Goal: Task Accomplishment & Management: Manage account settings

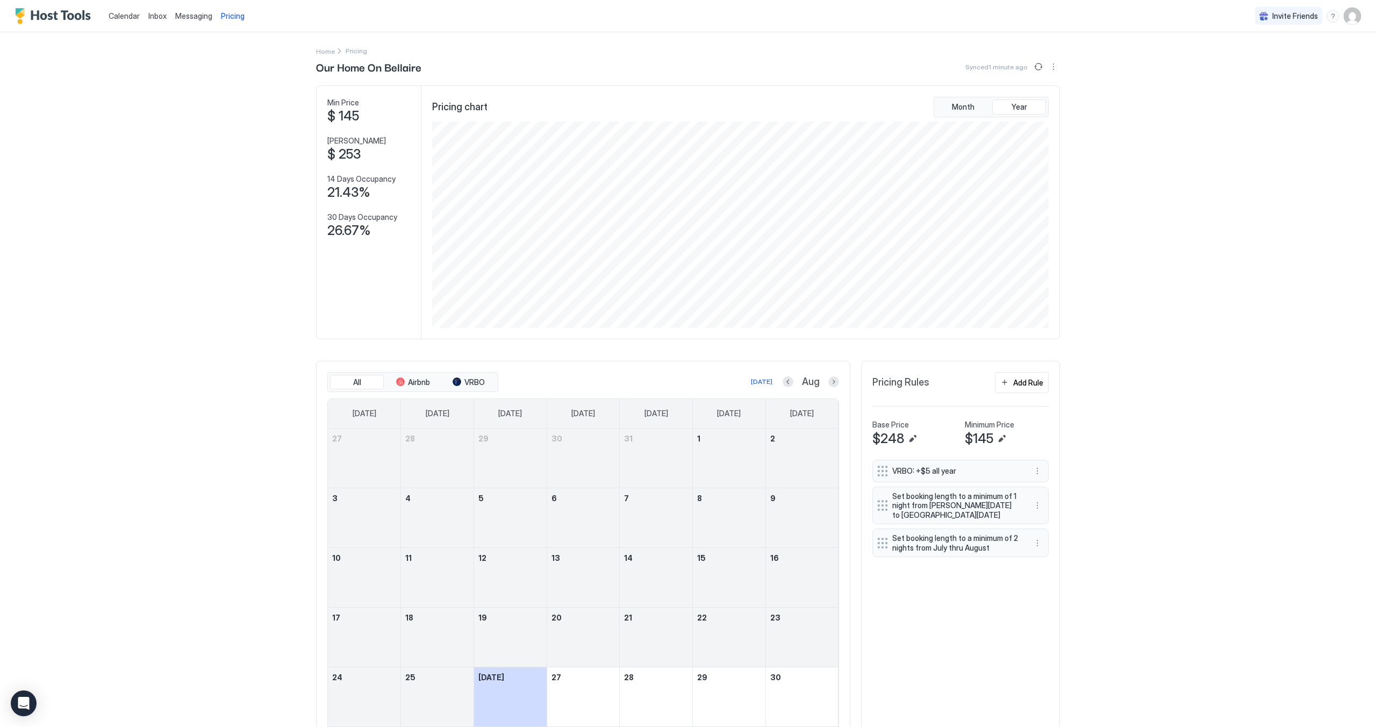
scroll to position [206, 619]
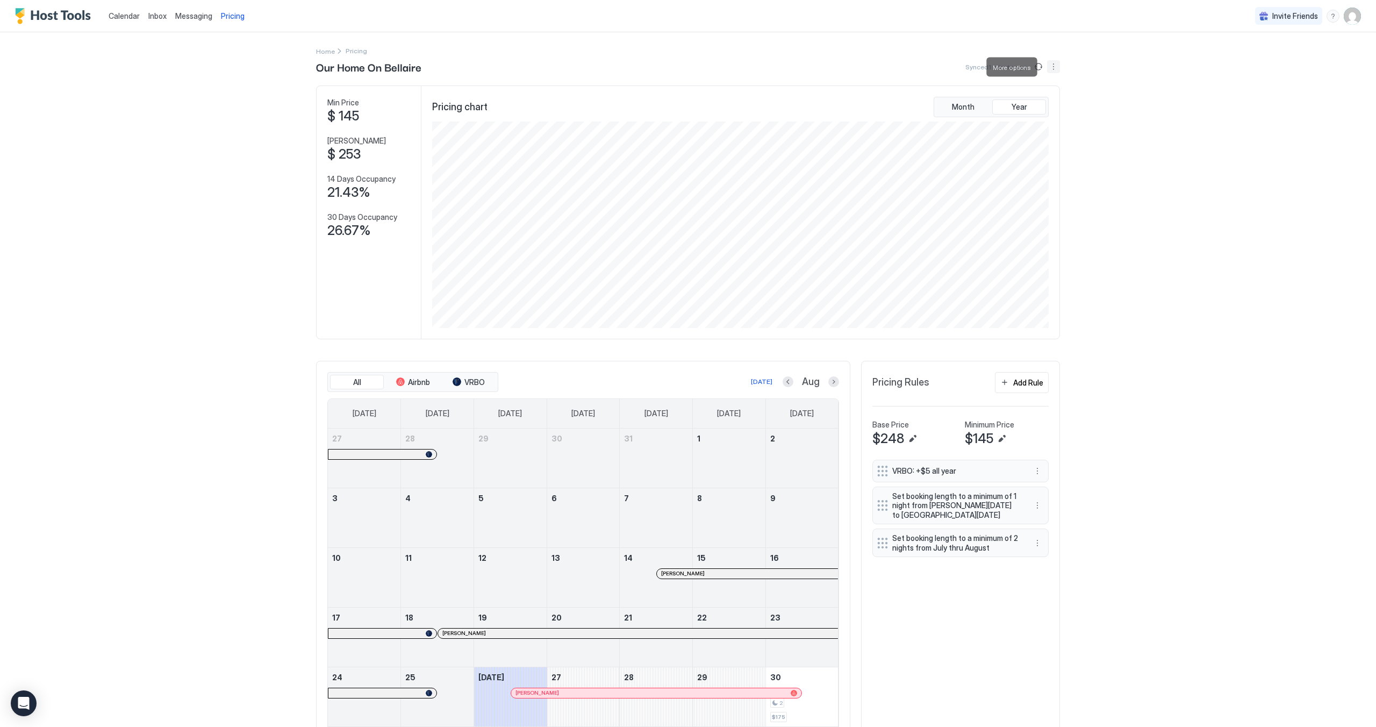
click at [1047, 64] on button "More options" at bounding box center [1053, 66] width 13 height 13
click at [1045, 64] on div at bounding box center [688, 363] width 1376 height 727
click at [1034, 74] on div "Our Home On Bellaire Synced 1 minute ago" at bounding box center [688, 67] width 744 height 16
click at [1034, 68] on button "Sync prices" at bounding box center [1038, 66] width 13 height 13
click at [829, 387] on button "Next month" at bounding box center [833, 381] width 11 height 11
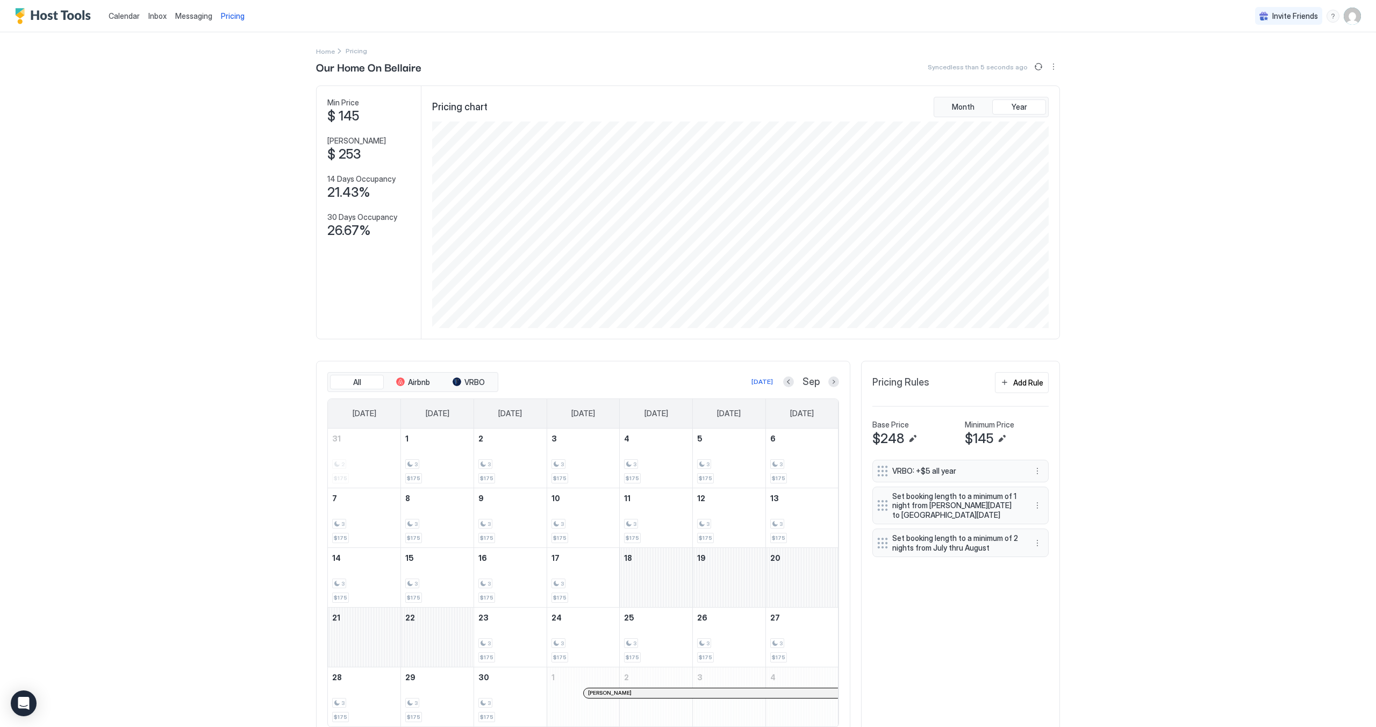
scroll to position [46, 0]
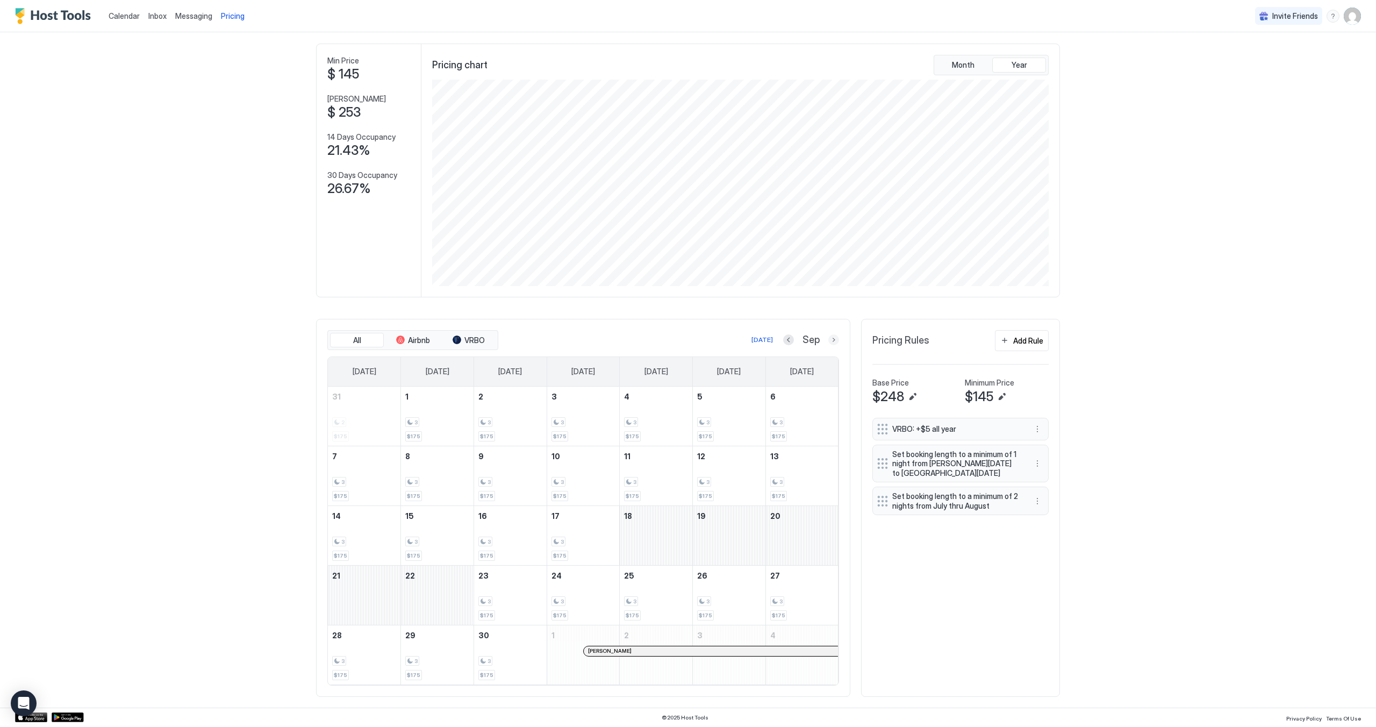
click at [828, 345] on button "Next month" at bounding box center [833, 339] width 11 height 11
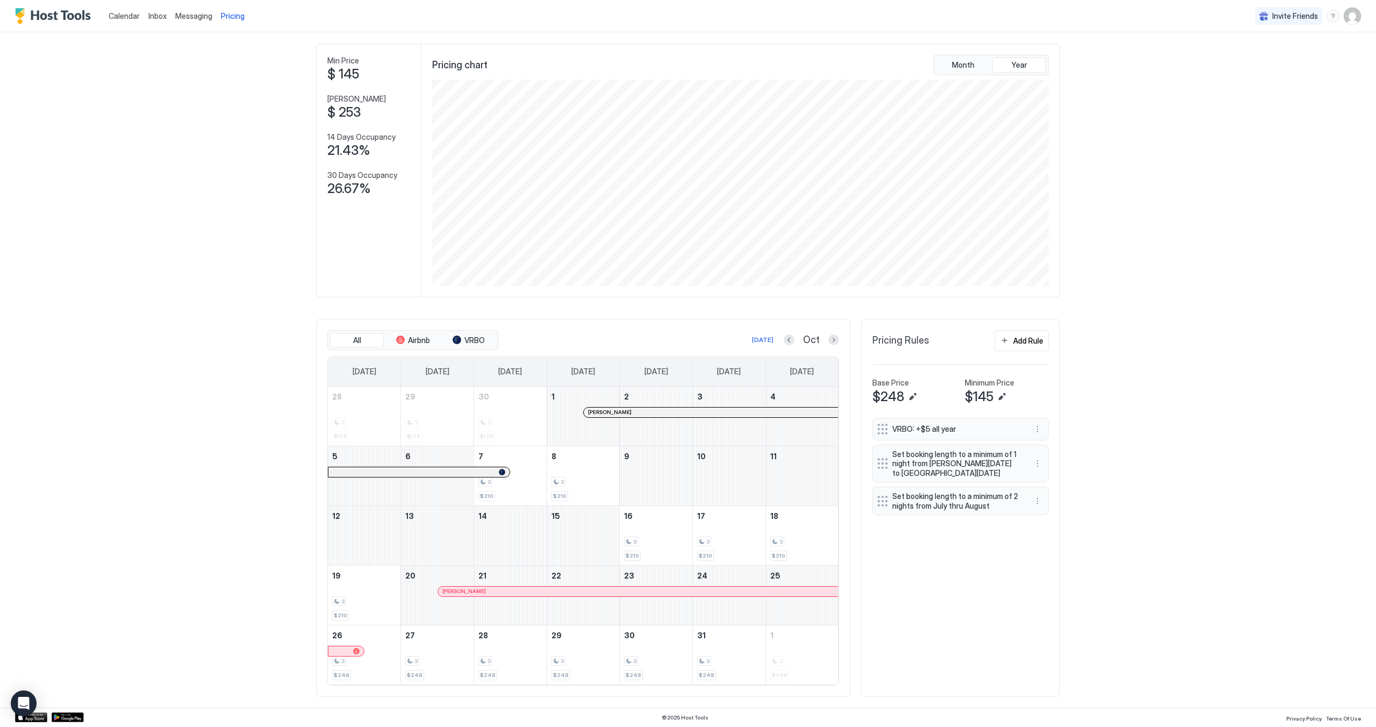
click at [606, 413] on div at bounding box center [610, 412] width 9 height 9
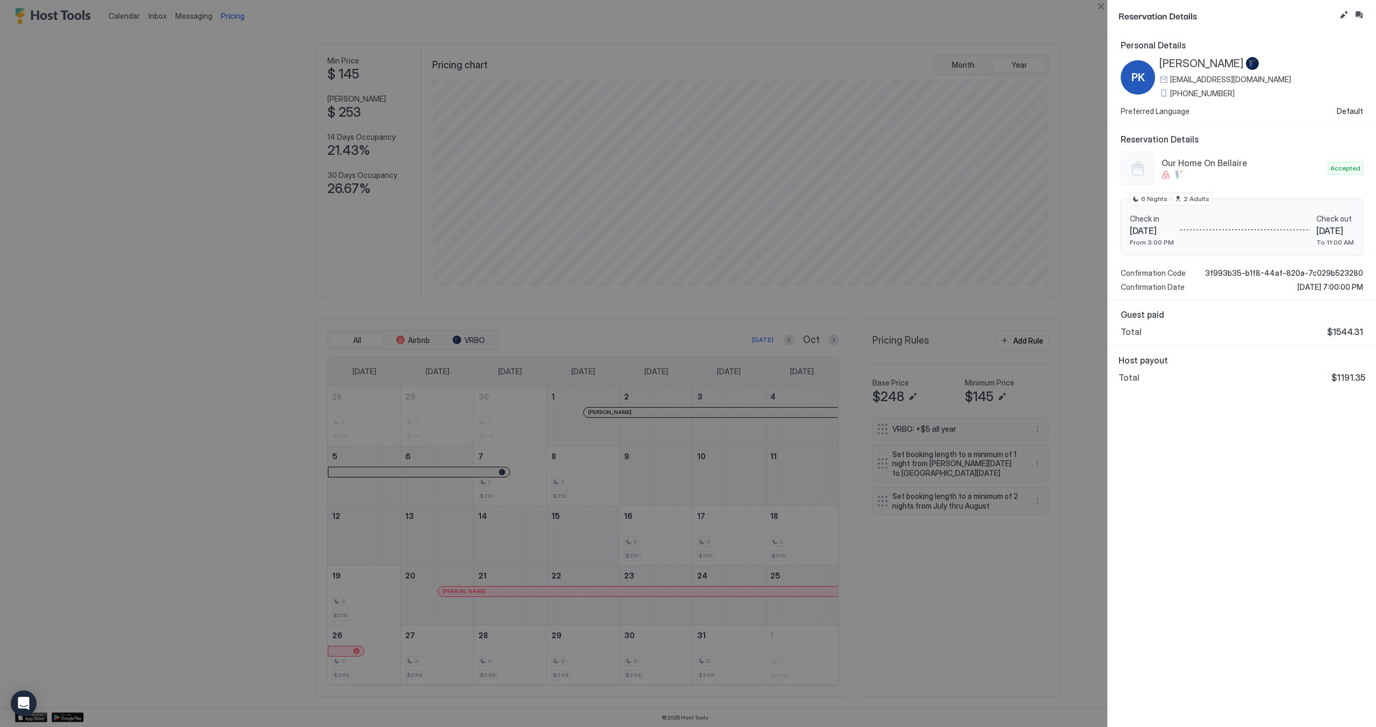
click at [616, 588] on div at bounding box center [688, 363] width 1376 height 727
click at [613, 589] on div at bounding box center [688, 363] width 1376 height 727
click at [971, 601] on div at bounding box center [688, 363] width 1376 height 727
click at [1066, 55] on div at bounding box center [688, 363] width 1376 height 727
click at [719, 491] on div at bounding box center [688, 363] width 1376 height 727
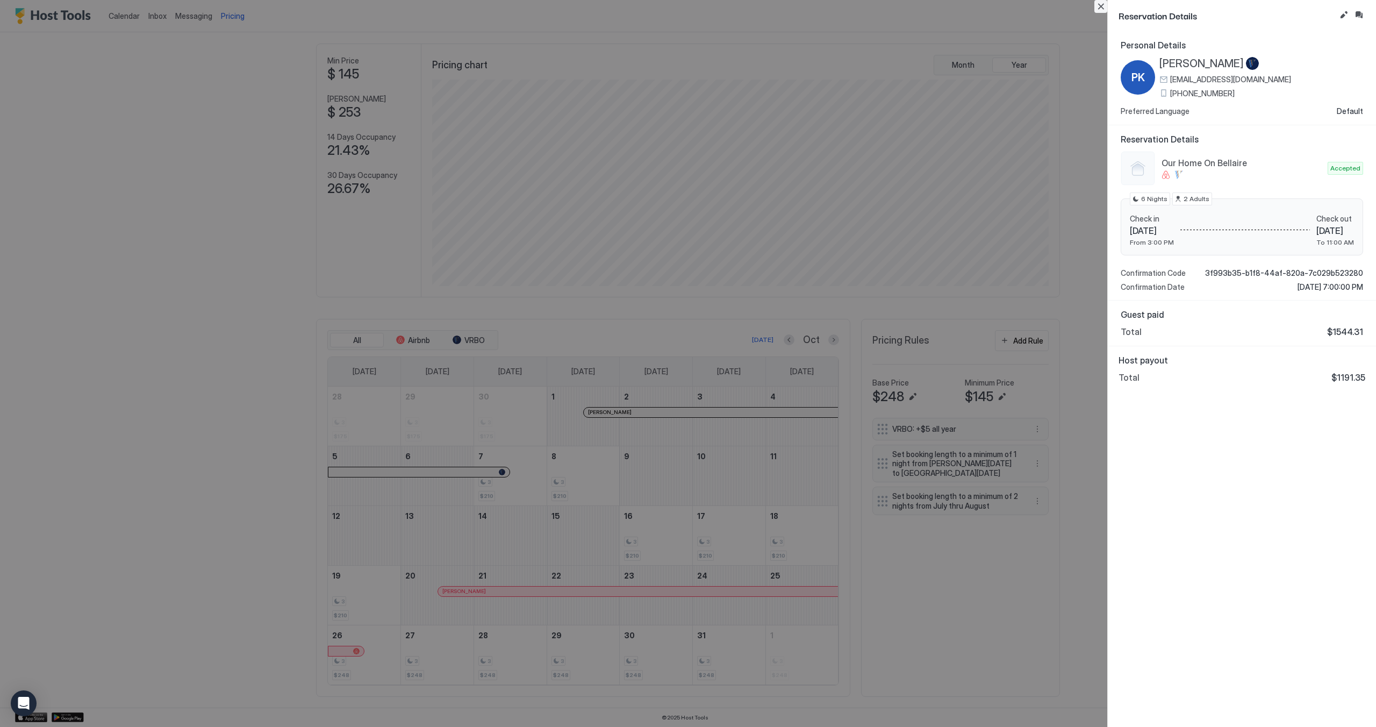
click at [1104, 4] on button "Close" at bounding box center [1100, 6] width 13 height 13
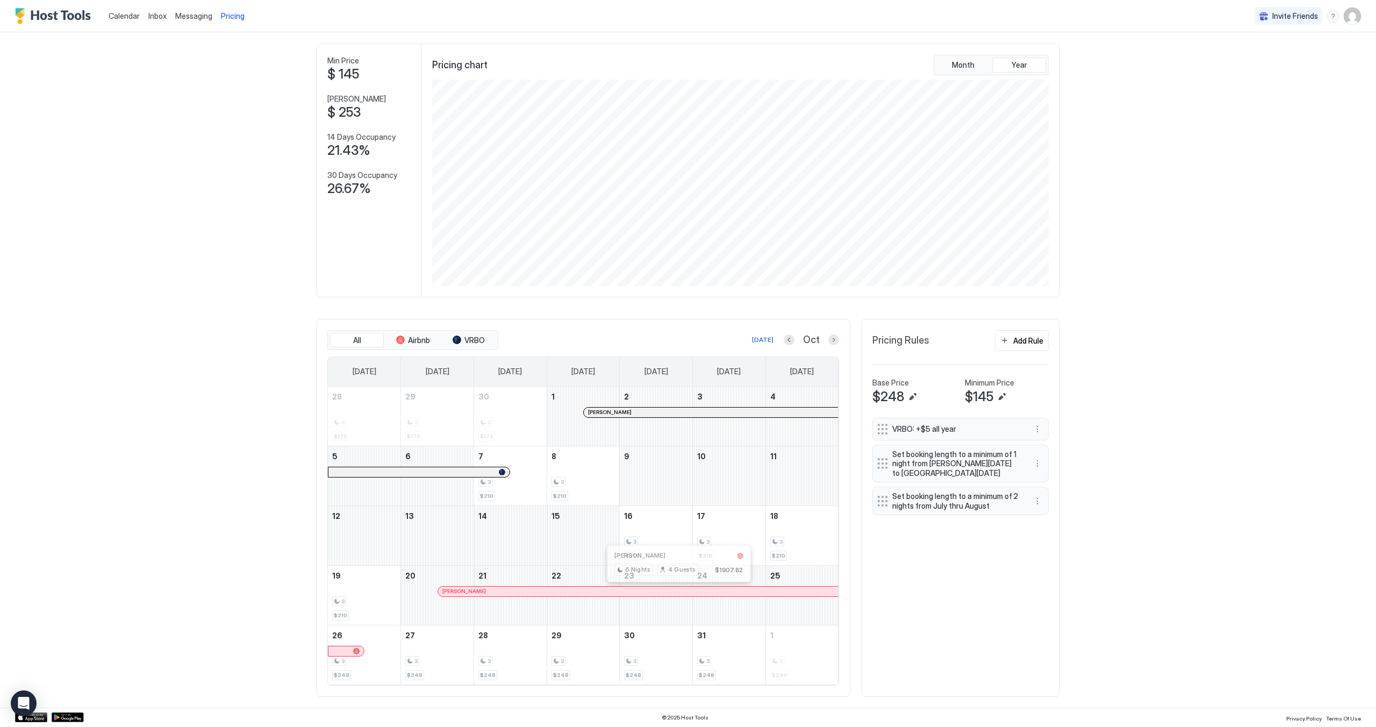
click at [675, 590] on div at bounding box center [679, 591] width 9 height 9
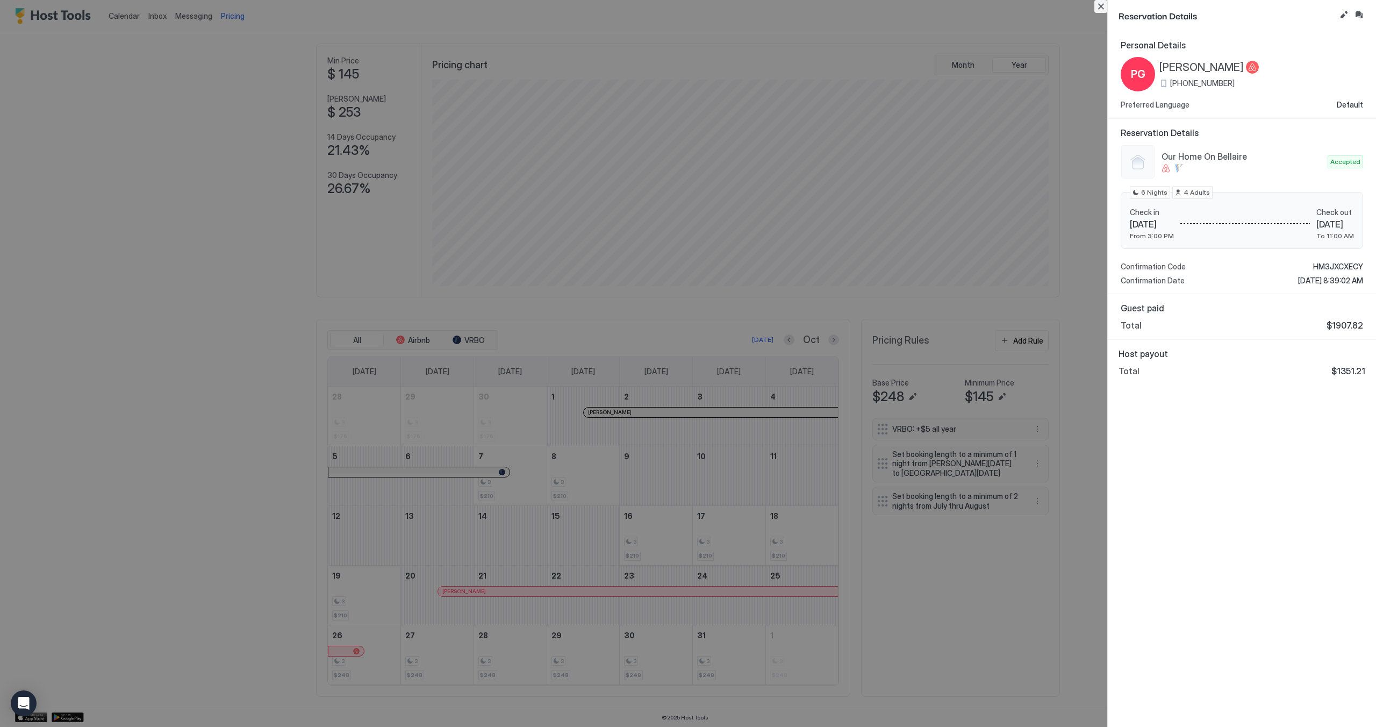
click at [1102, 6] on button "Close" at bounding box center [1100, 6] width 13 height 13
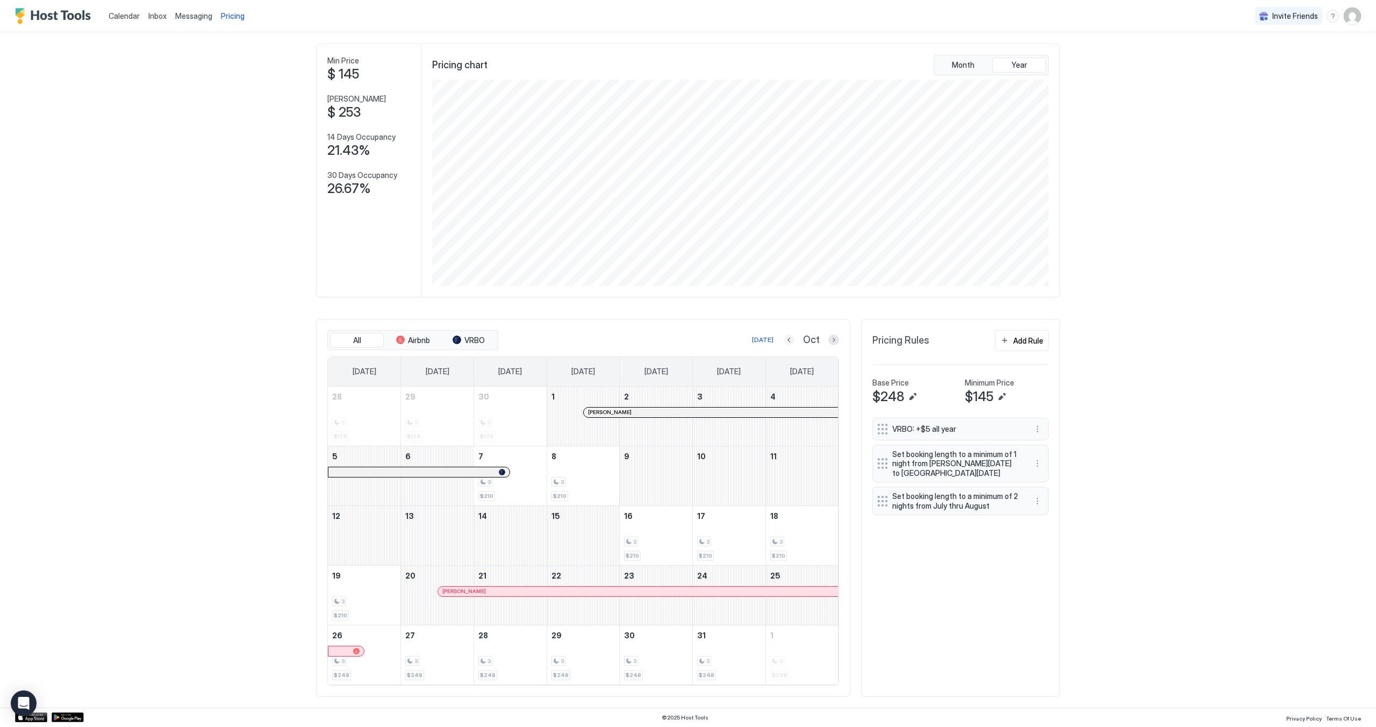
click at [787, 344] on button "Previous month" at bounding box center [789, 339] width 11 height 11
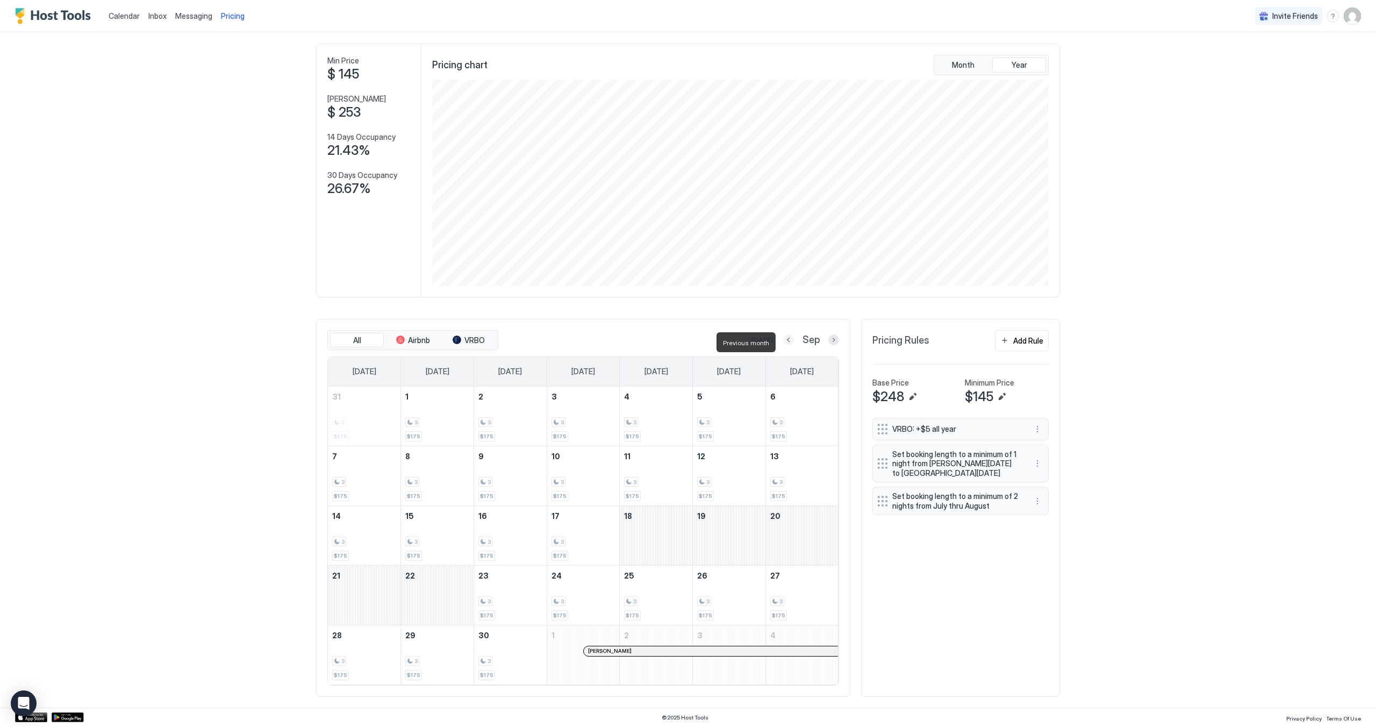
scroll to position [0, 0]
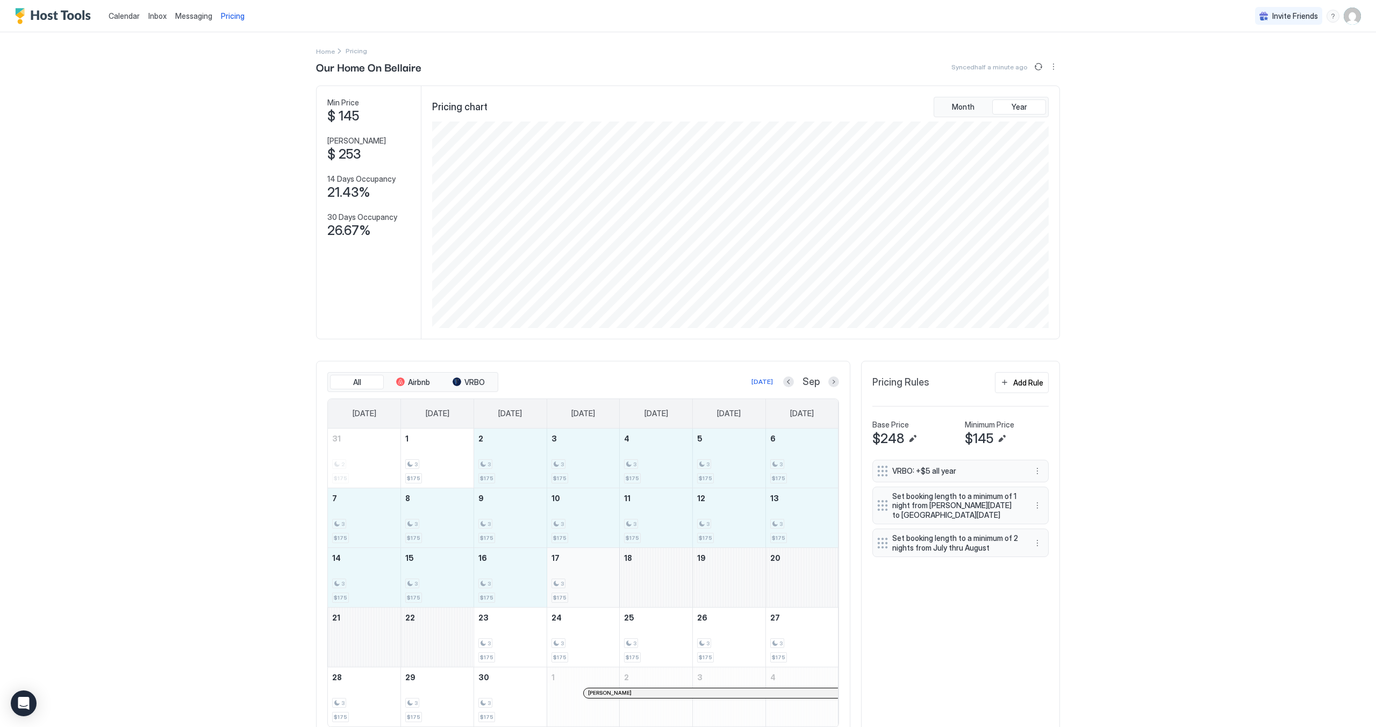
drag, startPoint x: 514, startPoint y: 465, endPoint x: 582, endPoint y: 579, distance: 132.1
click at [582, 579] on tbody "31 2 $175 1 3 $175 2 3 $175 3 3 $175 4 3 $175 5 3 $175 6 3 $175 7 3 $175 8 3 $1…" at bounding box center [583, 577] width 511 height 298
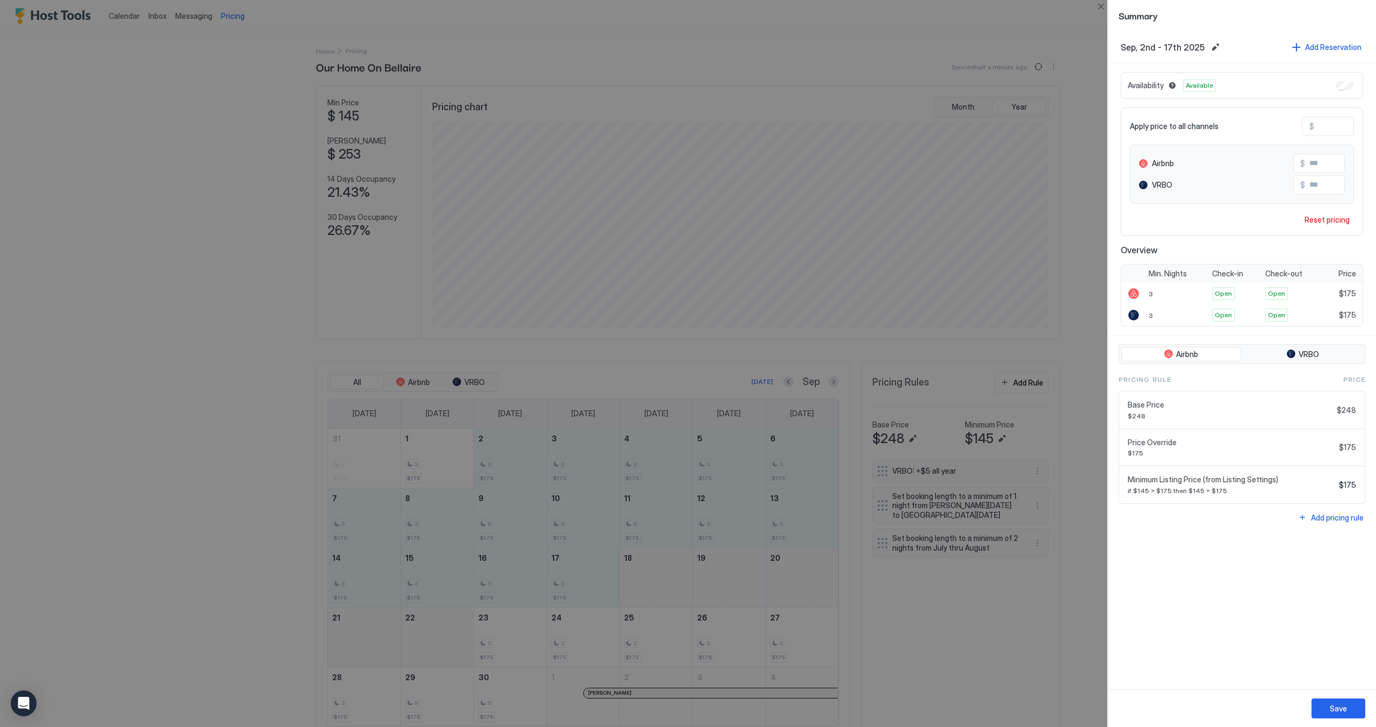
click at [1327, 132] on input "***" at bounding box center [1357, 126] width 86 height 18
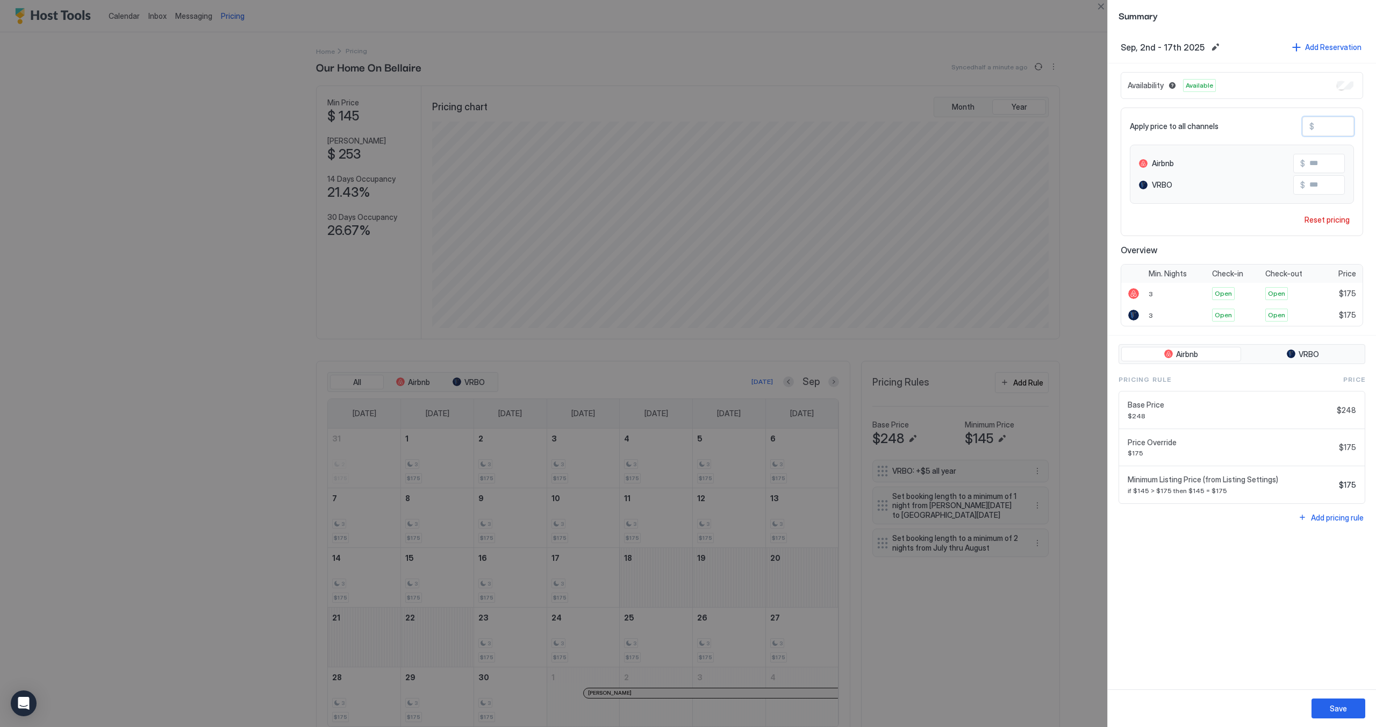
click at [1327, 132] on input "***" at bounding box center [1357, 126] width 86 height 18
type input "*"
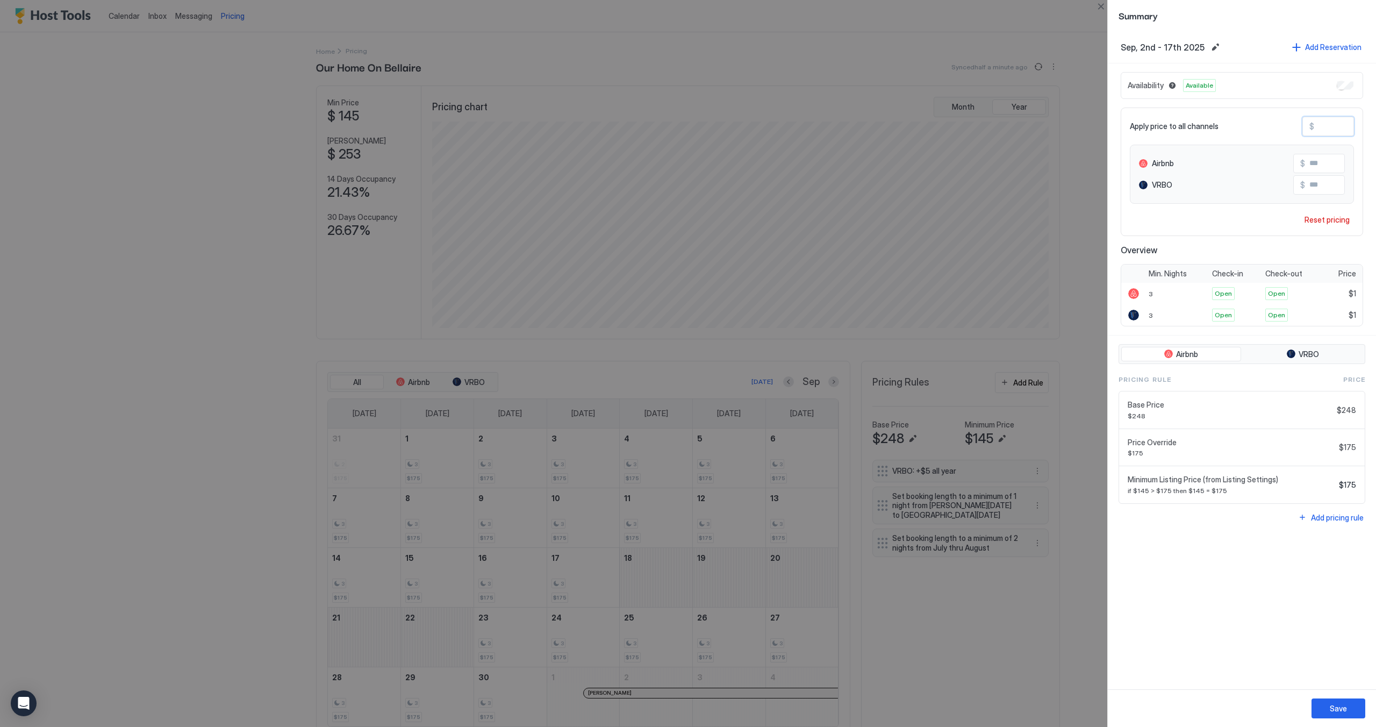
type input "**"
type input "***"
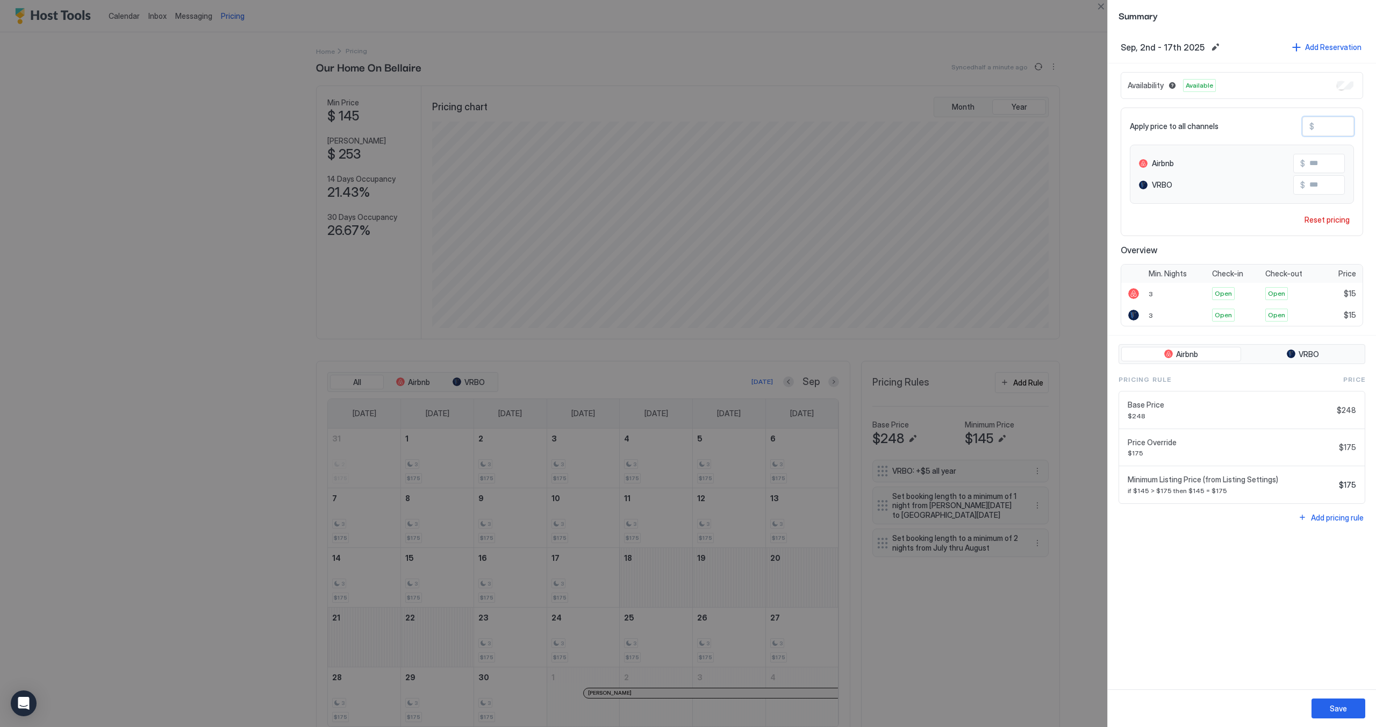
type input "***"
click at [1338, 702] on button "Save" at bounding box center [1339, 708] width 54 height 20
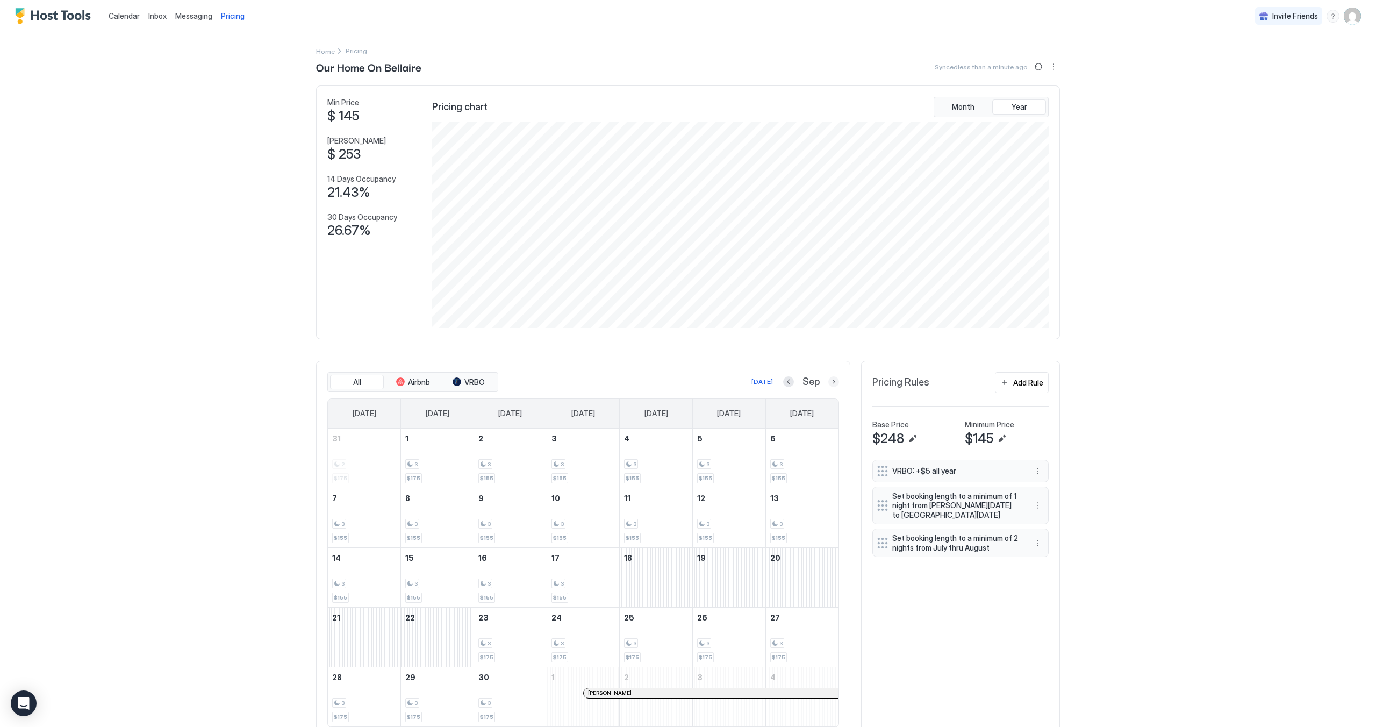
click at [830, 387] on button "Next month" at bounding box center [833, 381] width 11 height 11
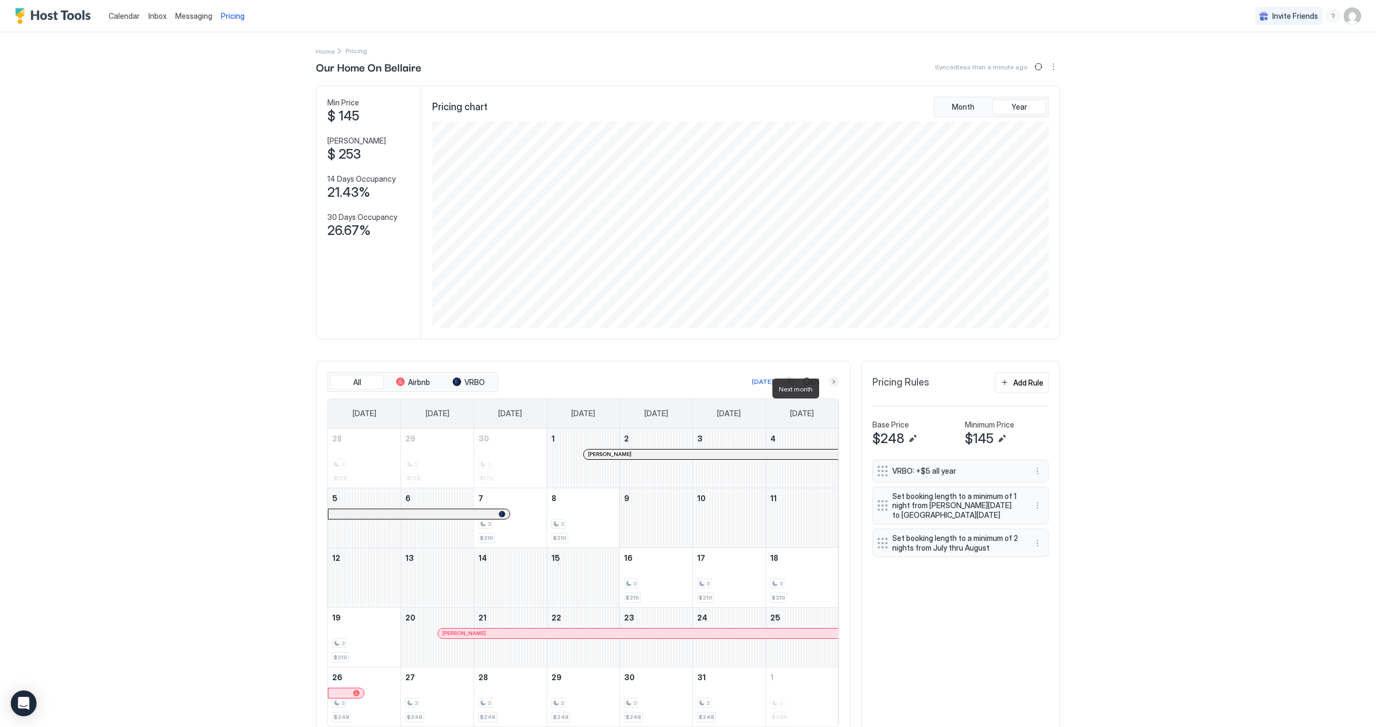
click at [830, 387] on button "Next month" at bounding box center [833, 381] width 11 height 11
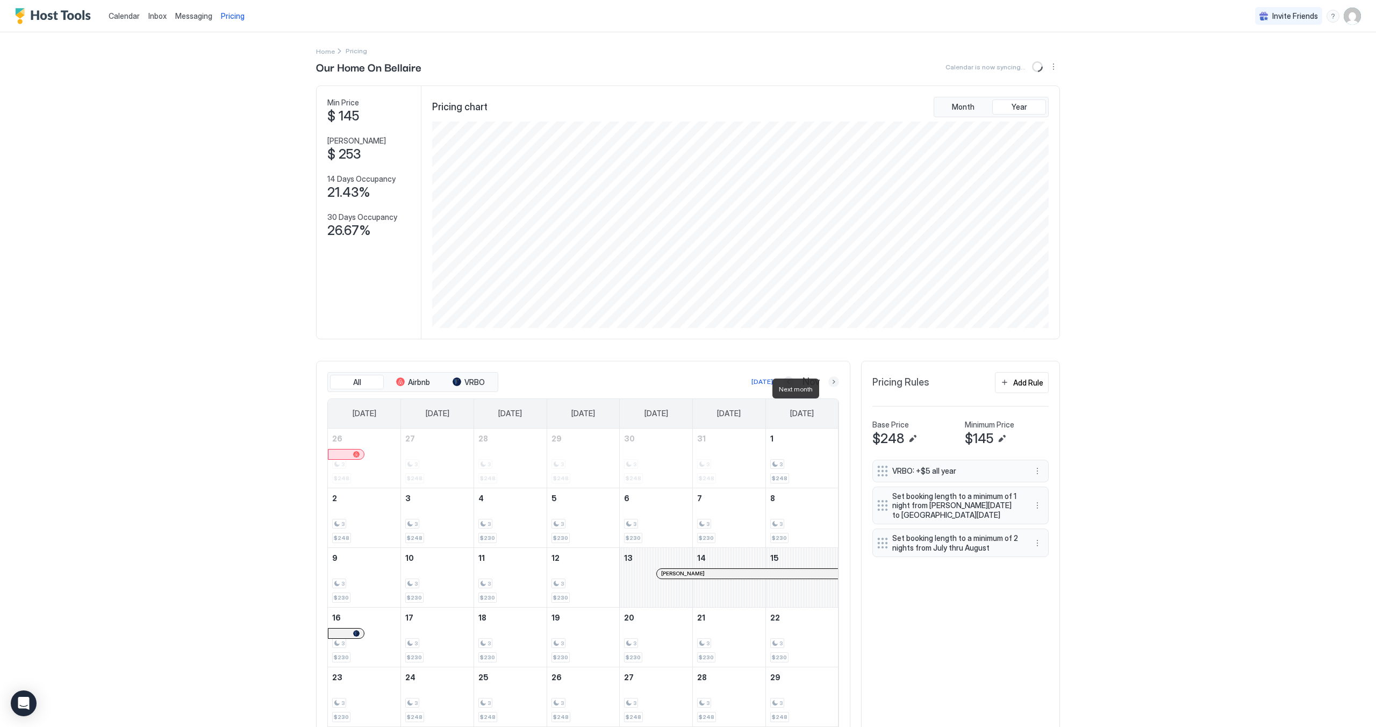
click at [828, 386] on button "Next month" at bounding box center [833, 381] width 11 height 11
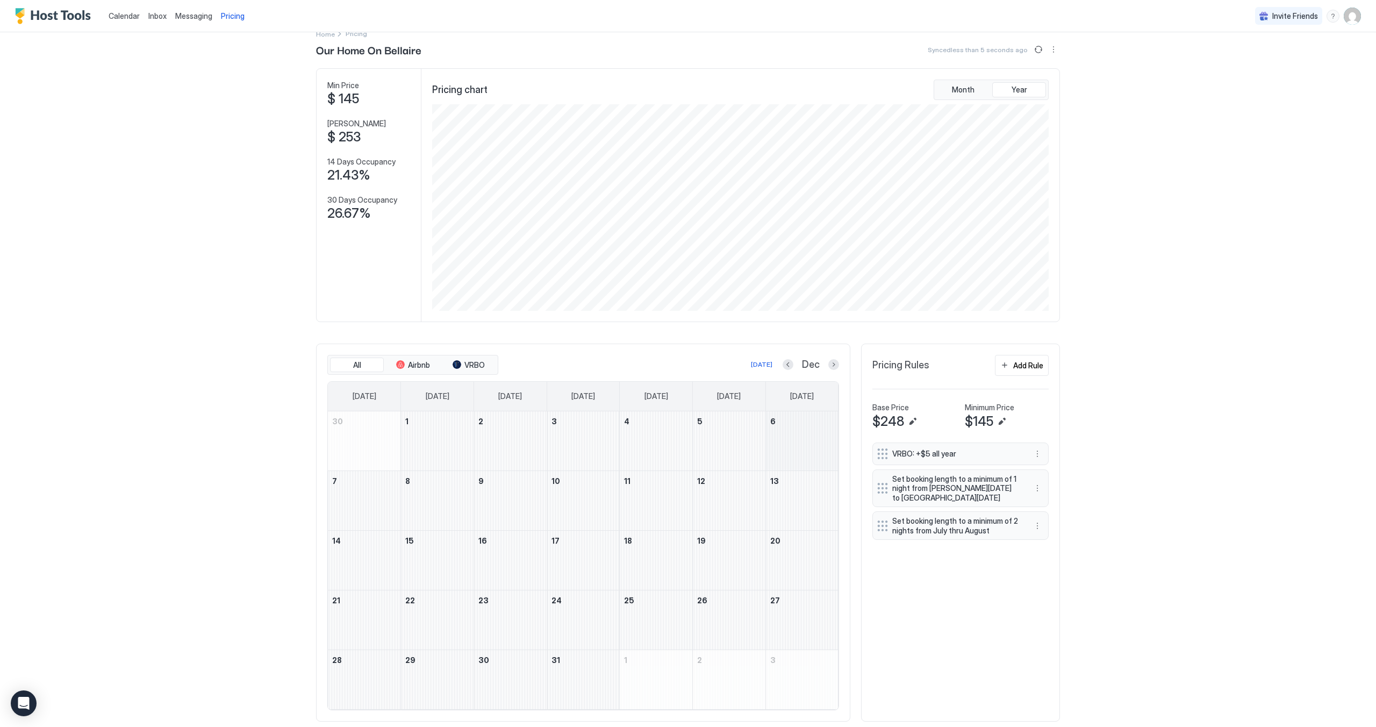
scroll to position [46, 0]
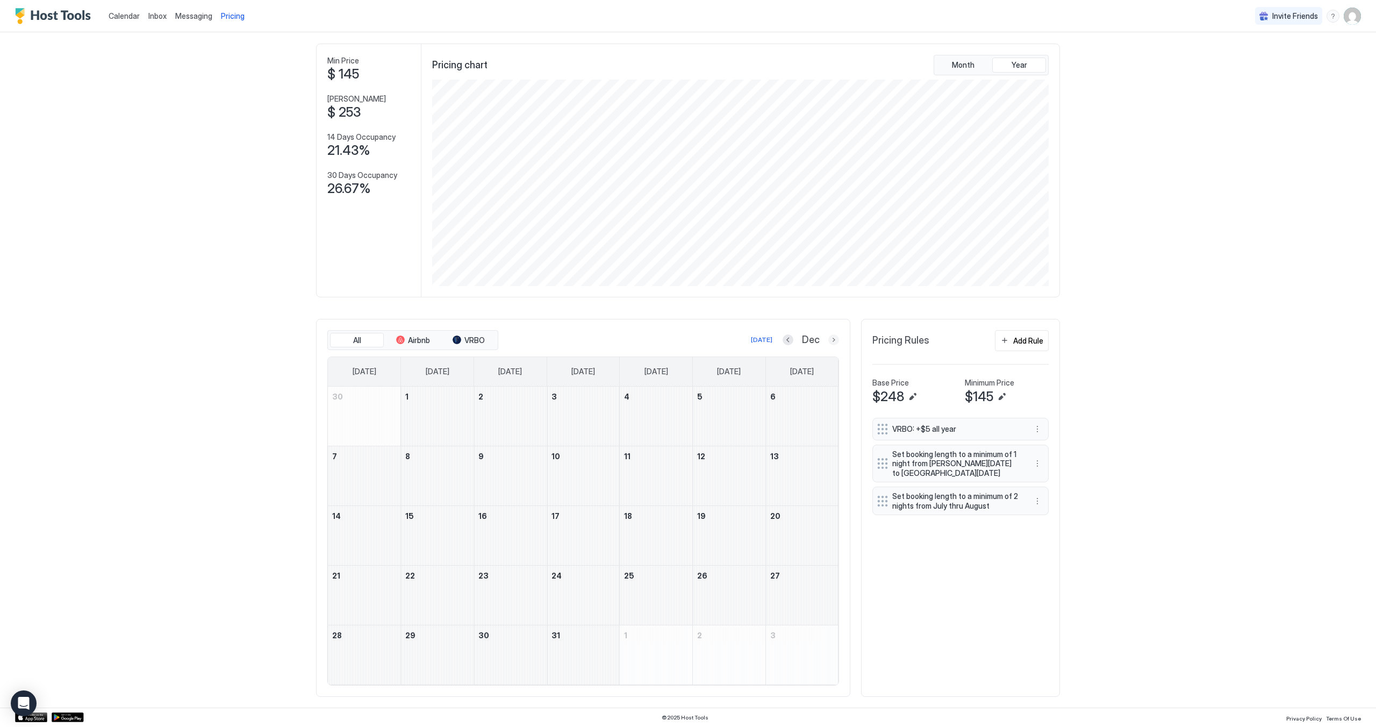
click at [829, 343] on button "Next month" at bounding box center [833, 339] width 11 height 11
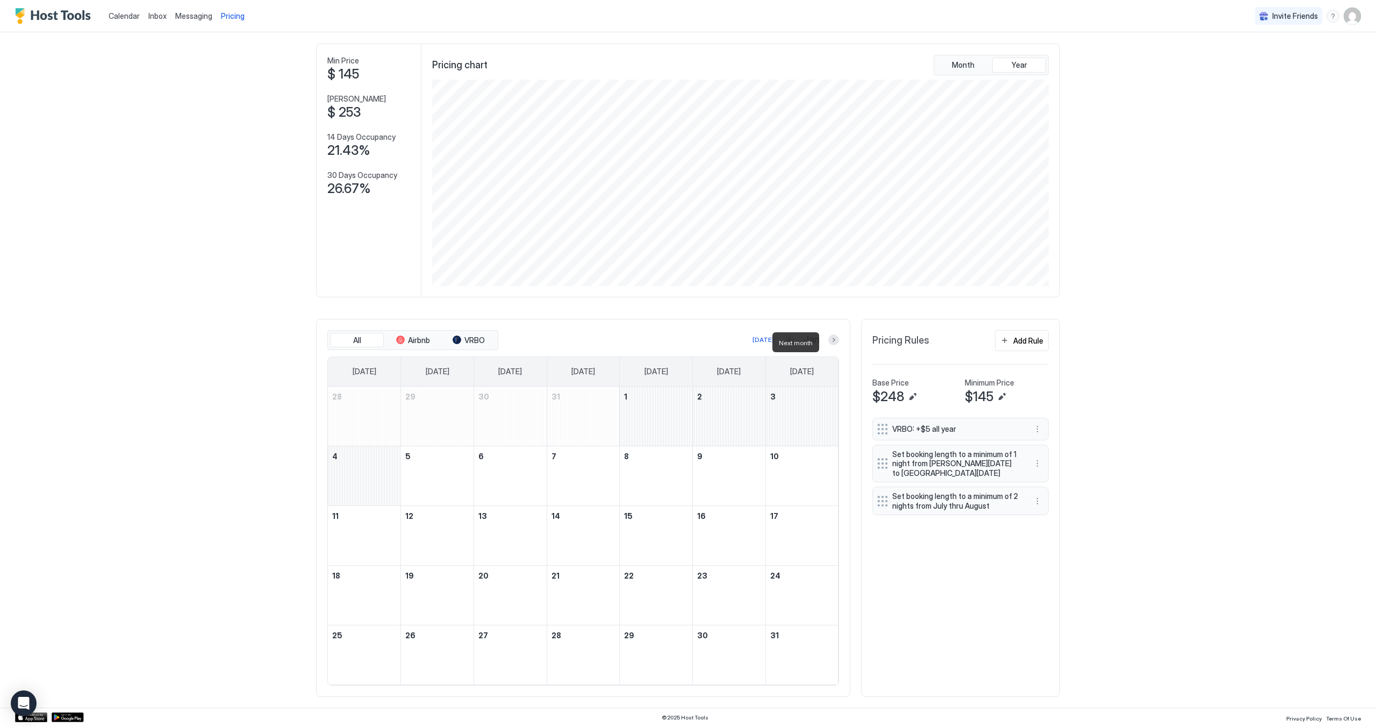
scroll to position [0, 0]
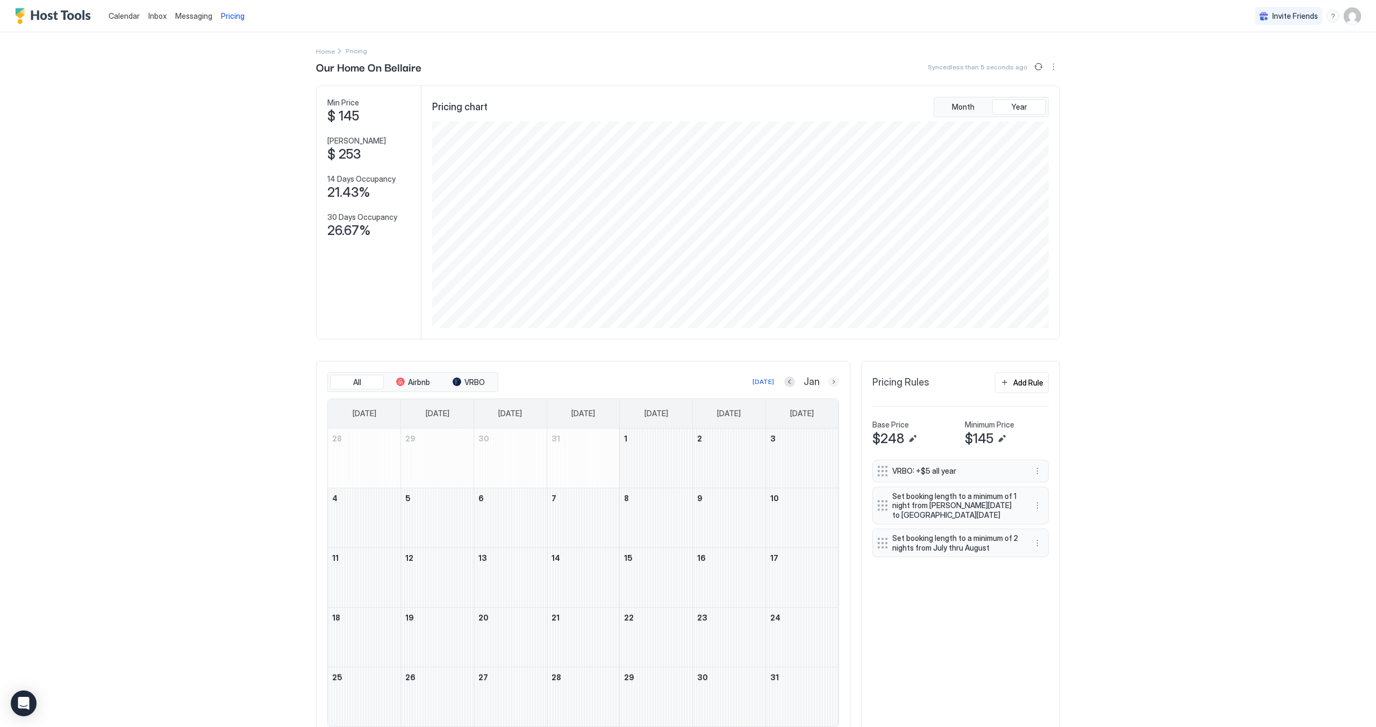
click at [830, 386] on button "Next month" at bounding box center [833, 381] width 11 height 11
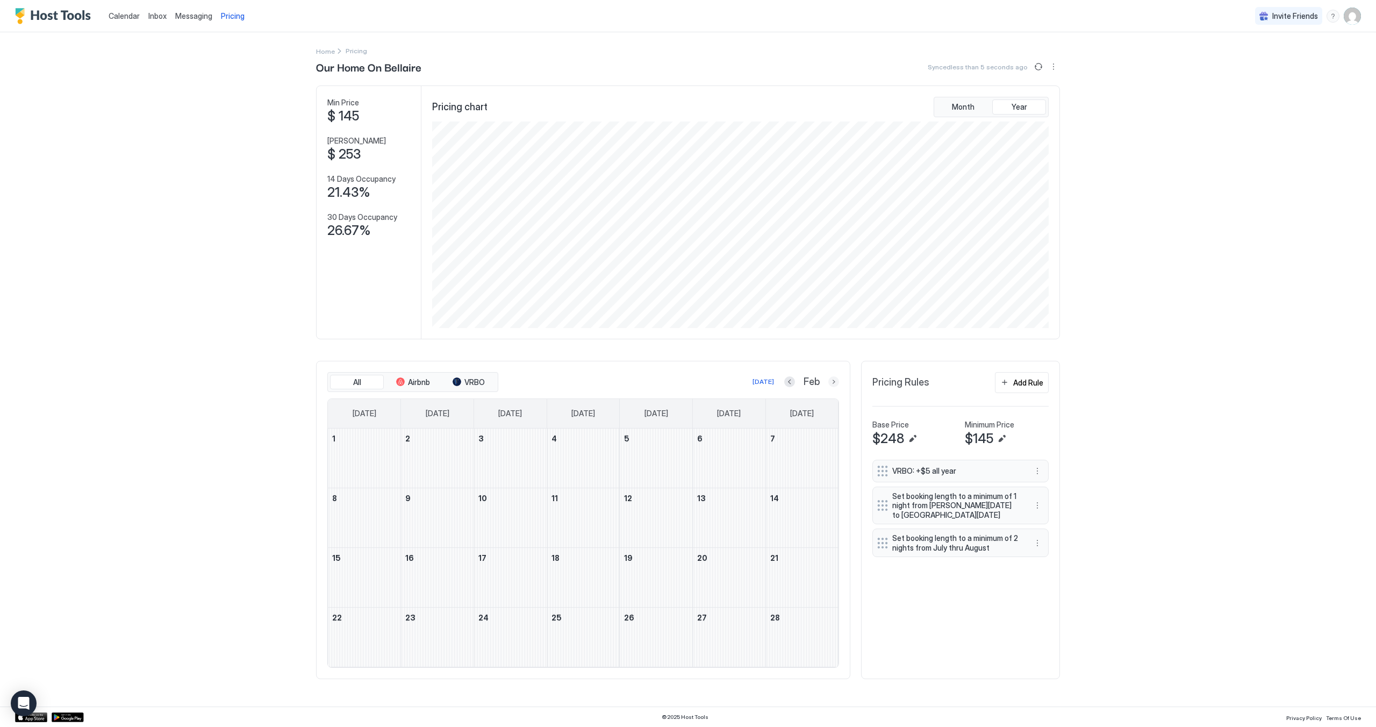
click at [832, 387] on button "Next month" at bounding box center [833, 381] width 11 height 11
